Goal: Find contact information: Find contact information

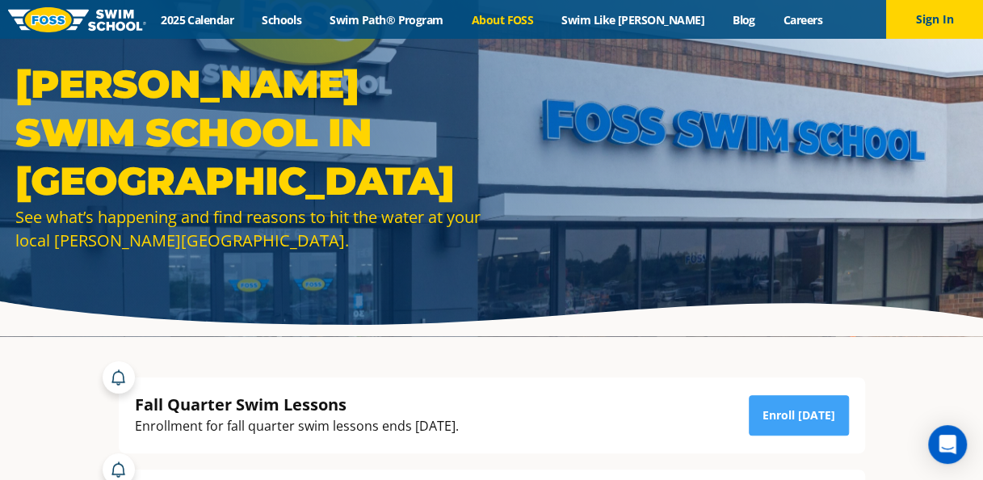
click at [504, 23] on link "About FOSS" at bounding box center [502, 19] width 90 height 15
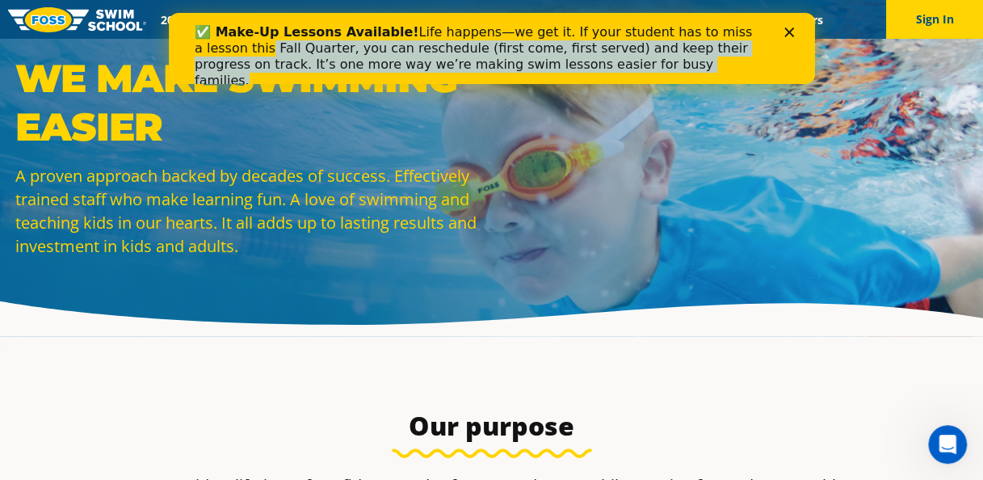
click at [787, 32] on div "✅ Make-Up Lessons Available! Life happens—we get it. If your student has to mis…" at bounding box center [491, 56] width 646 height 74
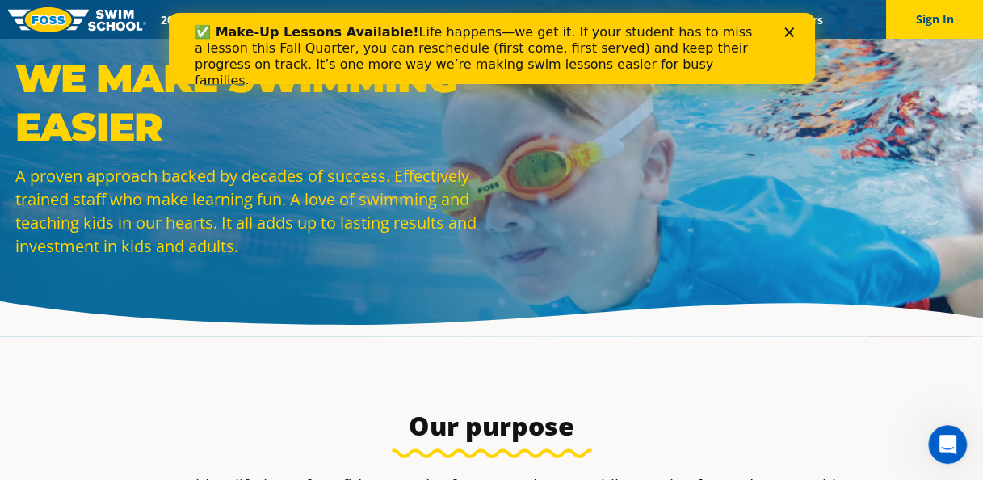
click at [787, 32] on icon "Close" at bounding box center [789, 32] width 10 height 10
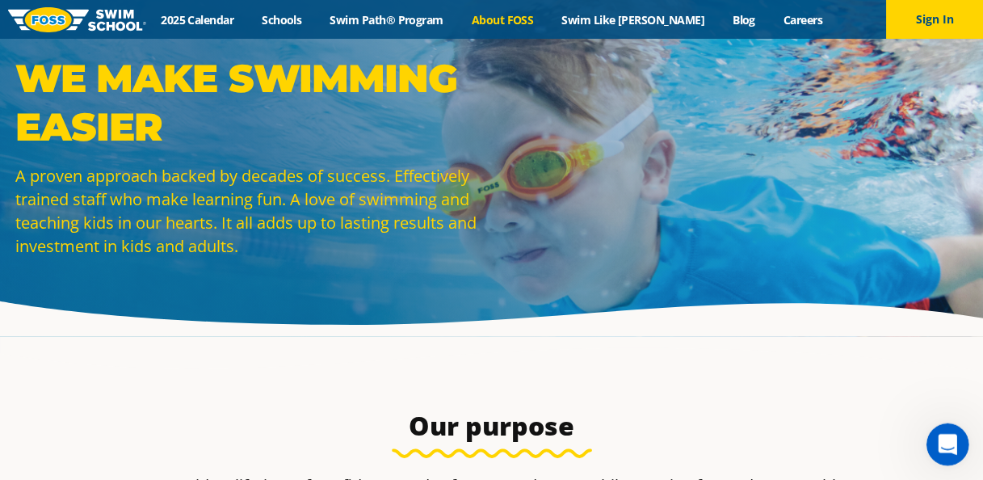
click at [955, 444] on div "Open Intercom Messenger" at bounding box center [945, 441] width 53 height 53
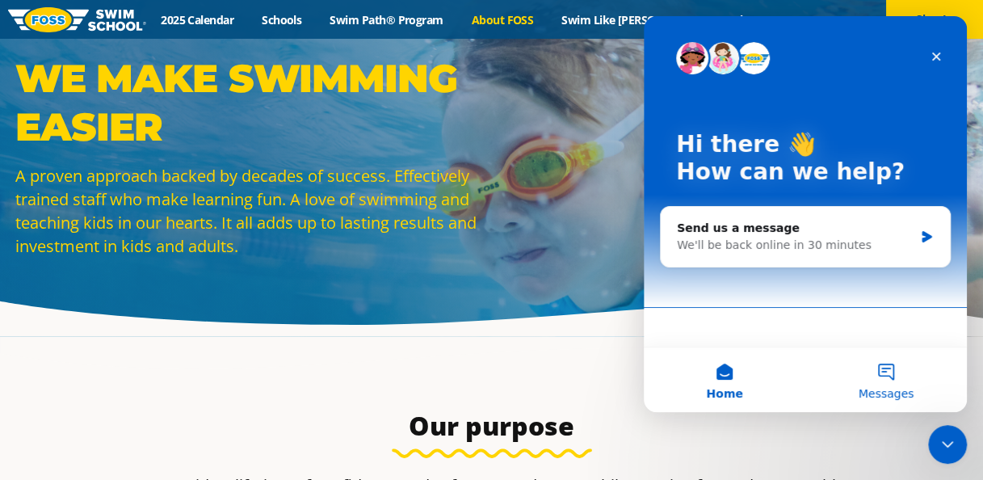
click at [868, 397] on span "Messages" at bounding box center [887, 393] width 56 height 11
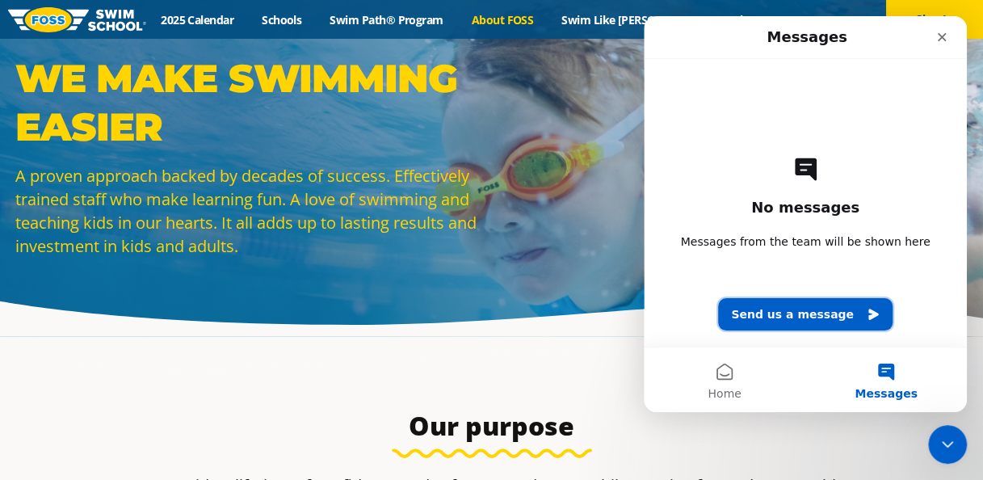
click at [810, 323] on button "Send us a message" at bounding box center [805, 314] width 175 height 32
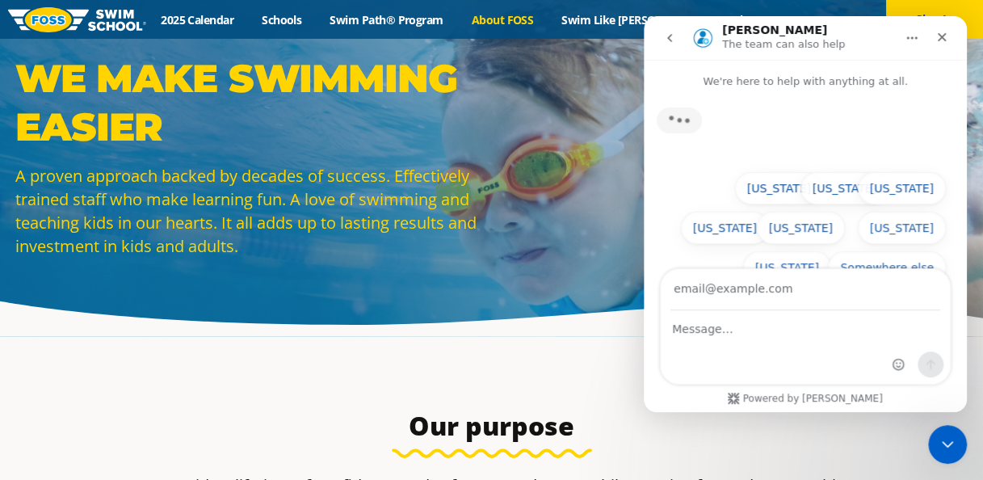
type input "d"
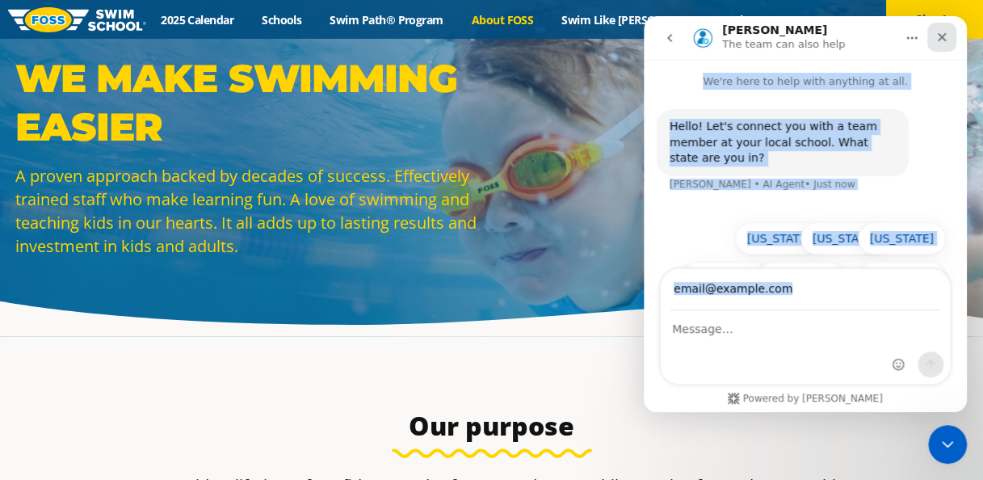
drag, startPoint x: 770, startPoint y: 351, endPoint x: 941, endPoint y: 34, distance: 360.0
click at [941, 34] on div "Emerson The team can also help We're here to help with anything at all. Hello! …" at bounding box center [805, 214] width 323 height 396
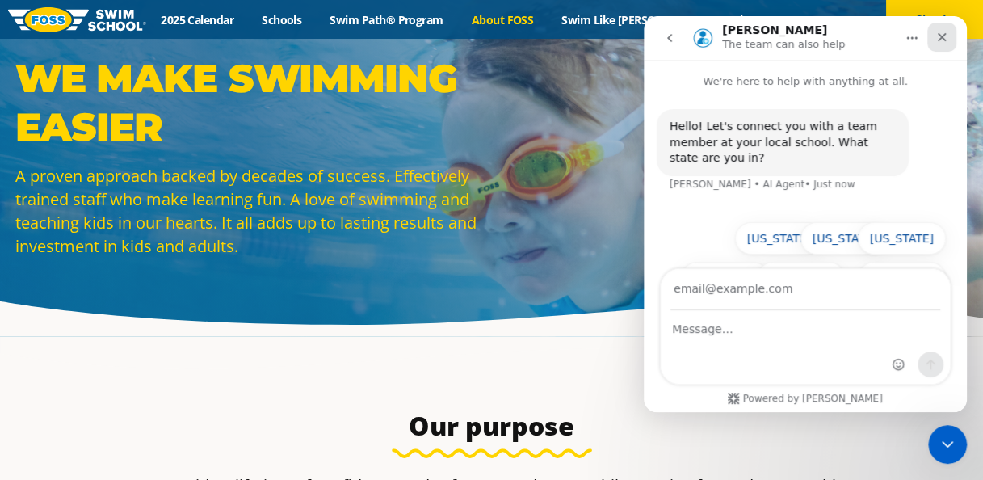
click at [941, 34] on icon "Close" at bounding box center [942, 37] width 13 height 13
